Goal: Task Accomplishment & Management: Use online tool/utility

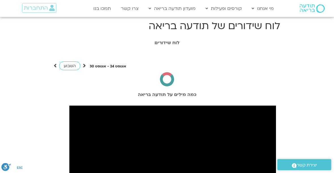
click at [165, 40] on h1 "לוח שידורים" at bounding box center [166, 42] width 317 height 5
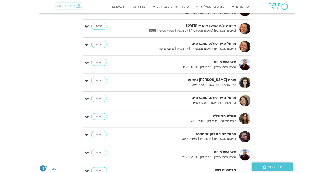
scroll to position [398, 0]
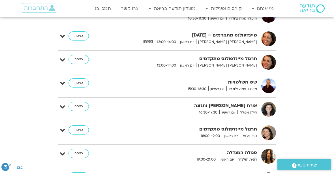
click at [238, 82] on strong "שש השלמויות" at bounding box center [196, 82] width 122 height 8
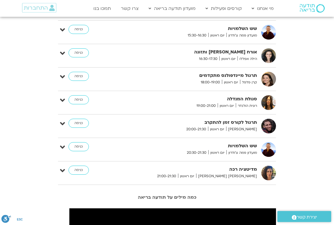
scroll to position [451, 0]
click at [78, 146] on link "כניסה" at bounding box center [79, 146] width 20 height 9
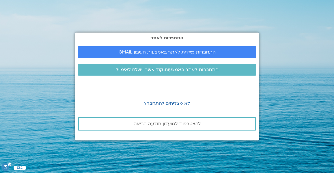
click at [170, 69] on span "התחברות לאתר באמצעות קוד אשר יישלח לאימייל" at bounding box center [167, 69] width 103 height 5
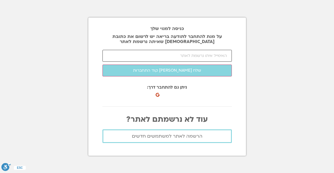
click at [197, 54] on input "email" at bounding box center [166, 56] width 129 height 12
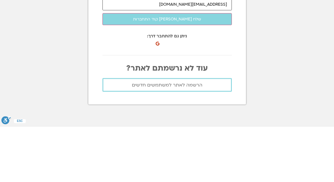
type input "[EMAIL_ADDRESS][DOMAIN_NAME]"
click at [165, 69] on button "שלח [PERSON_NAME] קוד התחברות" at bounding box center [166, 75] width 129 height 12
